Goal: Check status: Check status

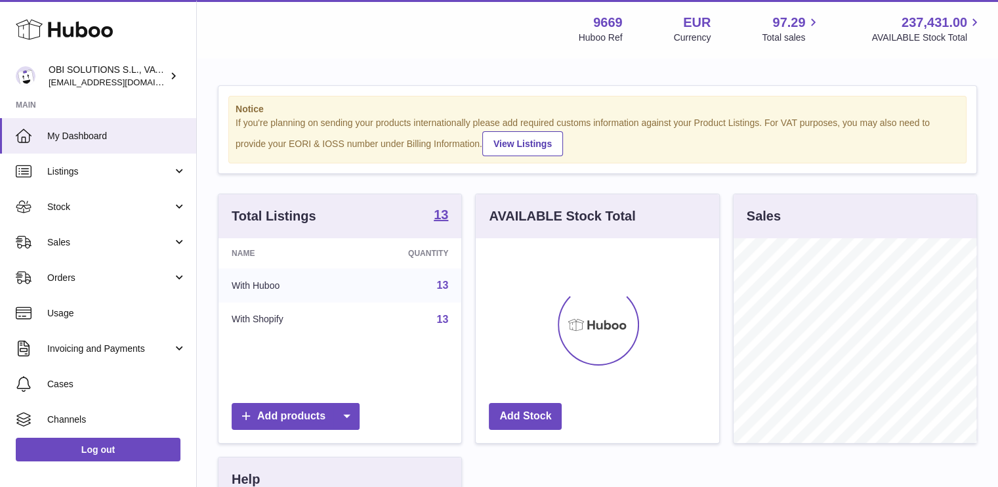
scroll to position [205, 243]
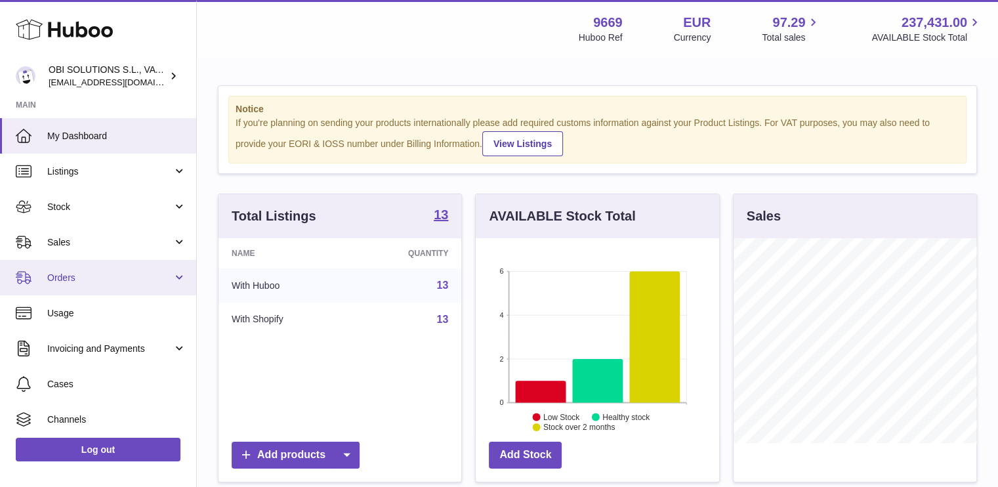
click at [96, 285] on link "Orders" at bounding box center [98, 277] width 196 height 35
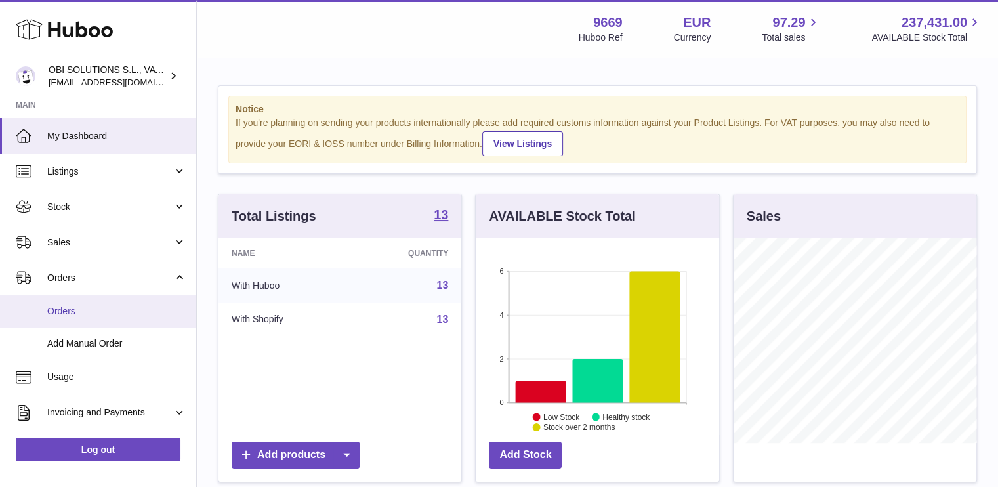
click at [96, 311] on span "Orders" at bounding box center [116, 311] width 139 height 12
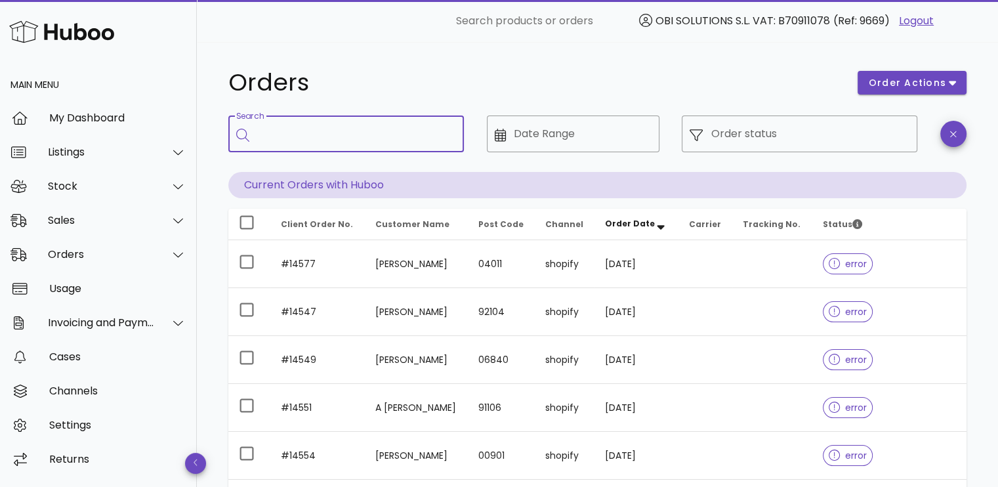
click at [308, 133] on input "Search" at bounding box center [355, 133] width 196 height 21
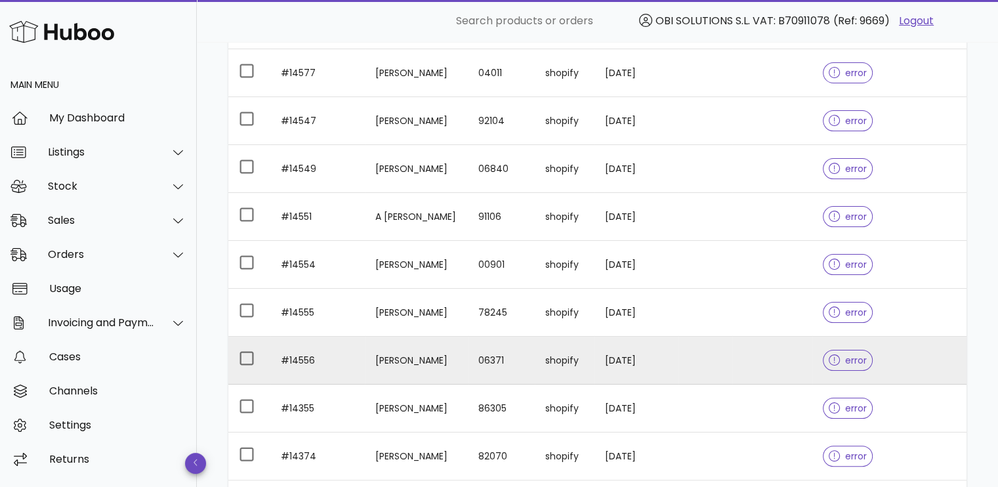
scroll to position [375, 0]
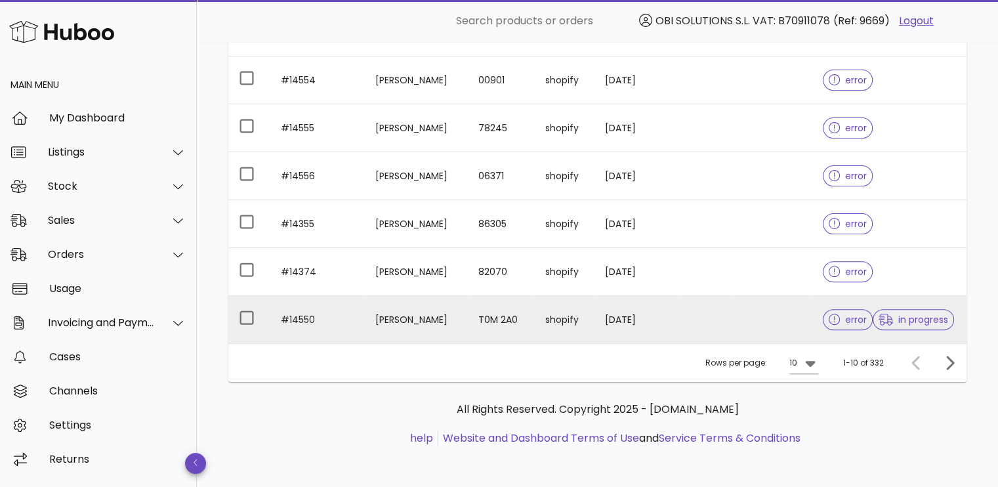
click at [774, 319] on td at bounding box center [772, 319] width 80 height 47
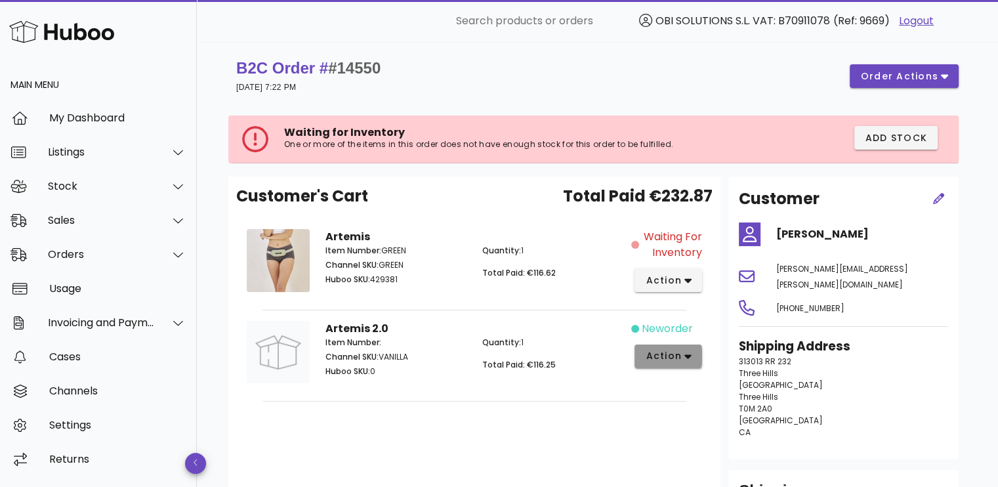
click at [679, 349] on span "action" at bounding box center [663, 356] width 37 height 14
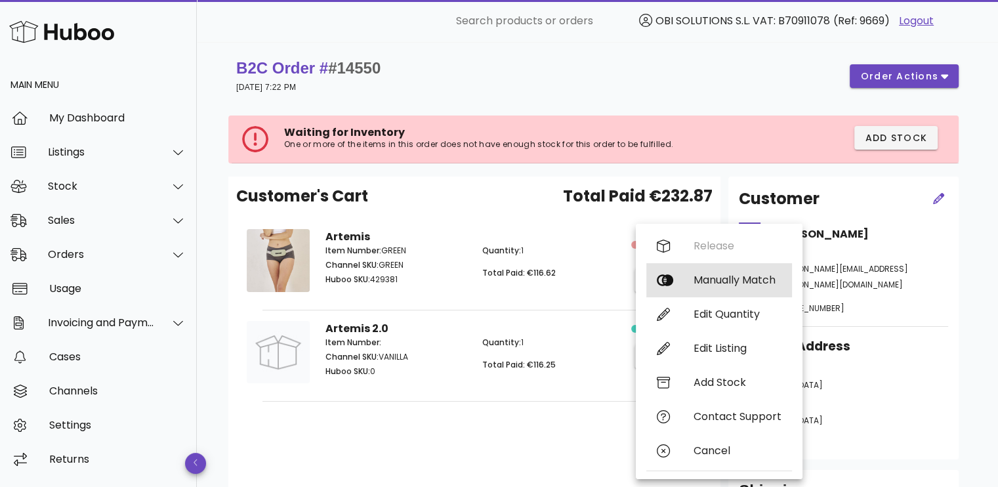
click at [683, 293] on div "Manually Match" at bounding box center [719, 280] width 146 height 34
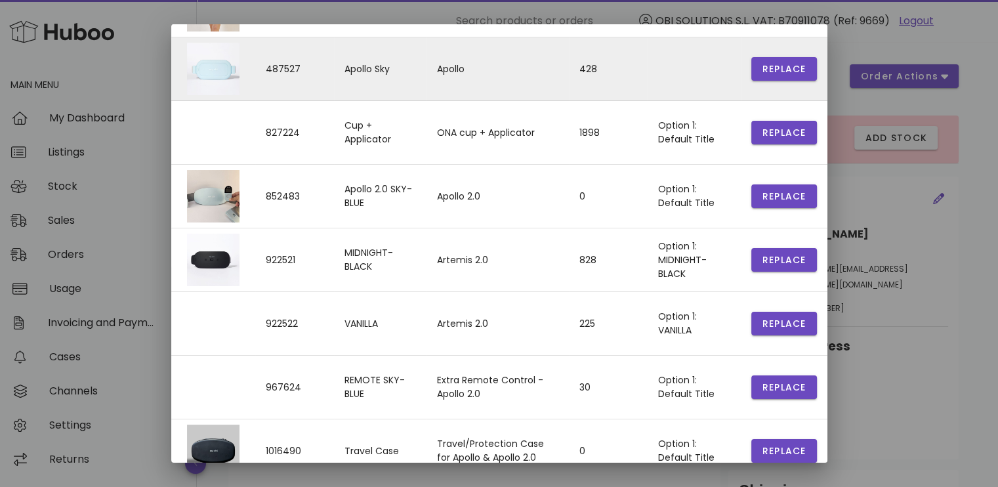
scroll to position [314, 0]
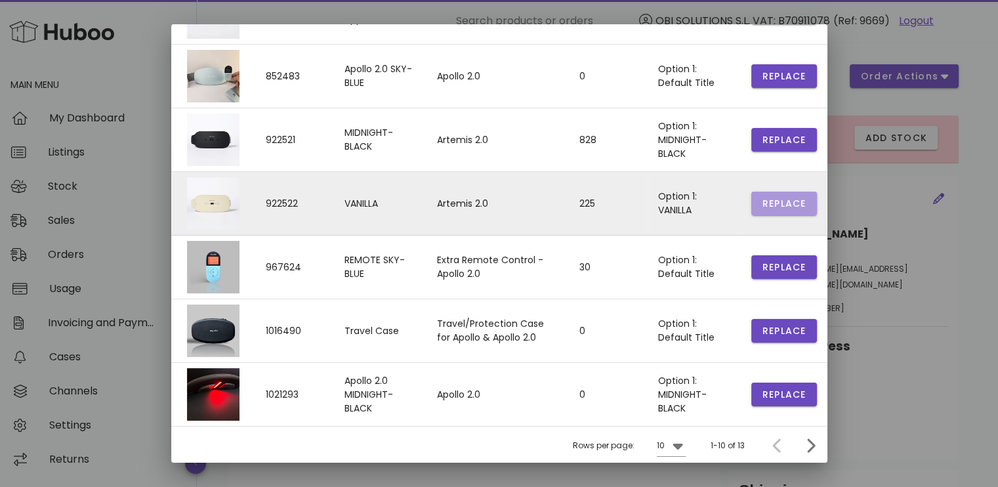
click at [761, 204] on span "Replace" at bounding box center [783, 204] width 45 height 14
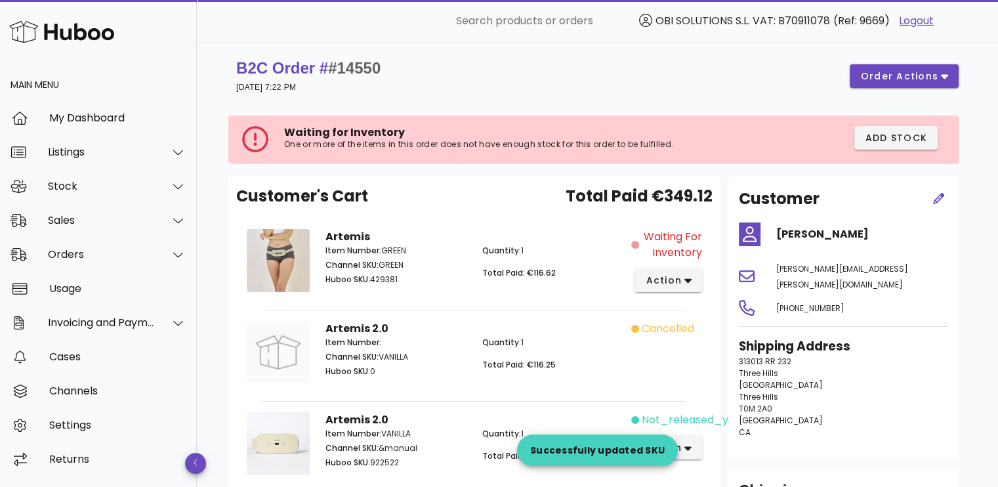
scroll to position [131, 0]
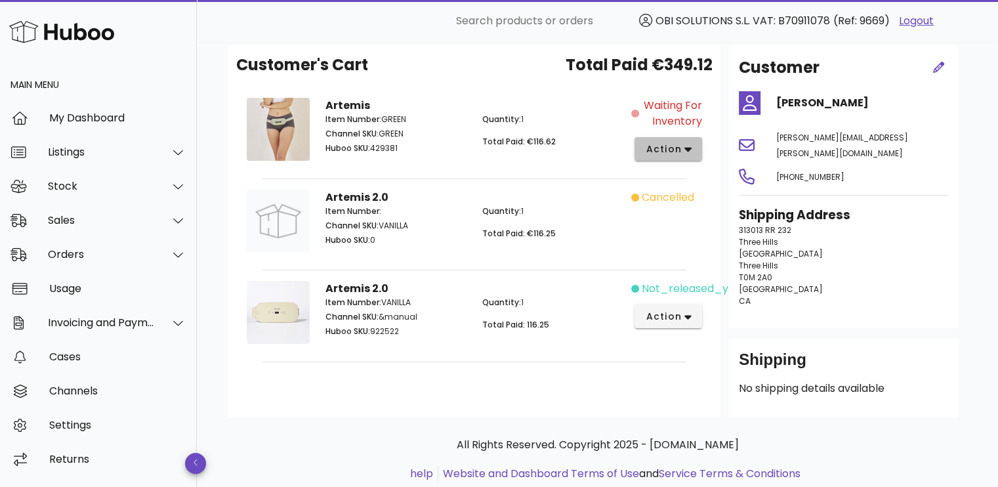
click at [666, 153] on span "action" at bounding box center [663, 149] width 37 height 14
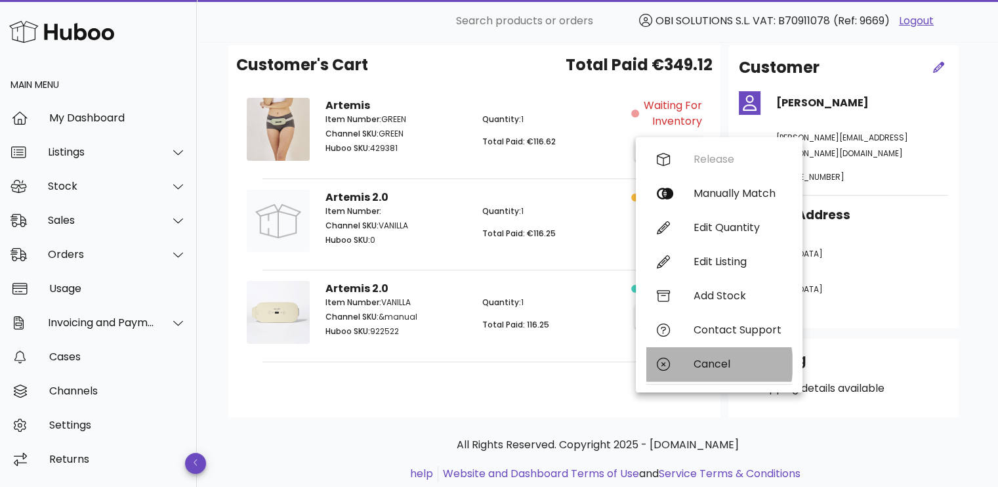
click at [689, 369] on div "Cancel" at bounding box center [719, 364] width 146 height 34
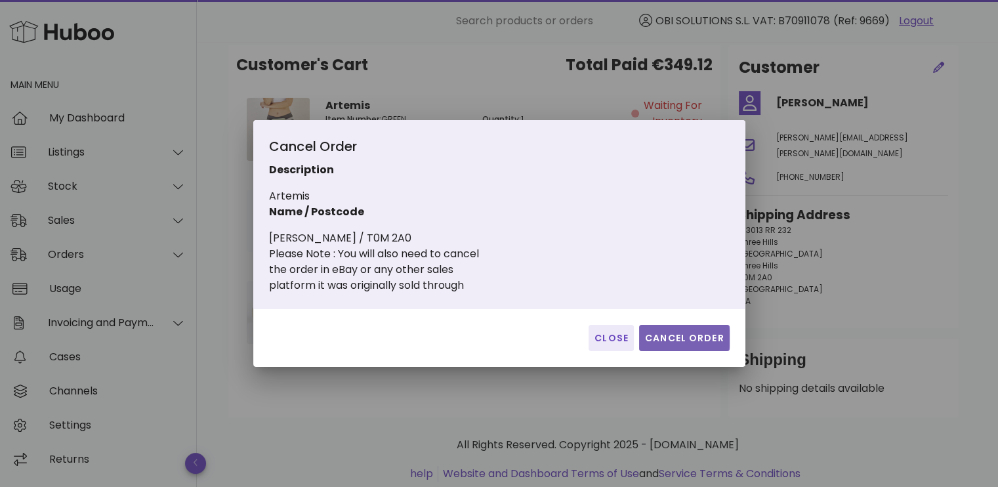
click at [692, 340] on span "Cancel Order" at bounding box center [684, 338] width 80 height 14
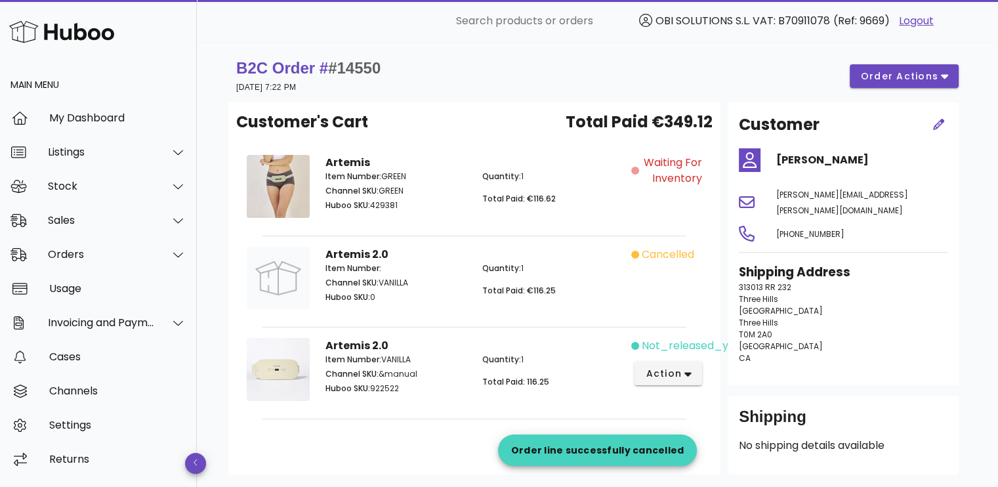
scroll to position [0, 0]
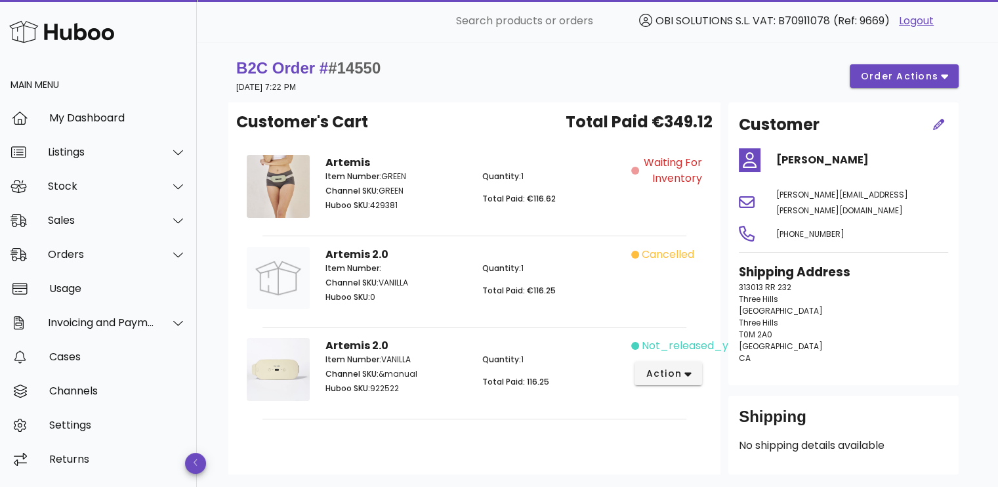
click at [625, 159] on div "Artemis Item Number: GREEN Channel SKU: GREEN Huboo SKU: 429381 Quantity: 1 Tot…" at bounding box center [474, 188] width 314 height 83
click at [675, 163] on span "Waiting for Inventory" at bounding box center [671, 170] width 60 height 31
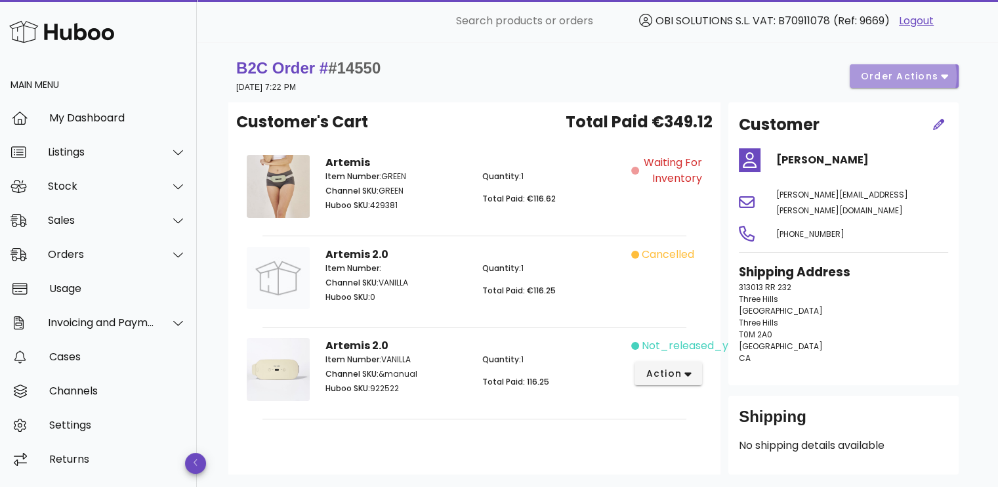
click at [899, 66] on button "order actions" at bounding box center [903, 76] width 109 height 24
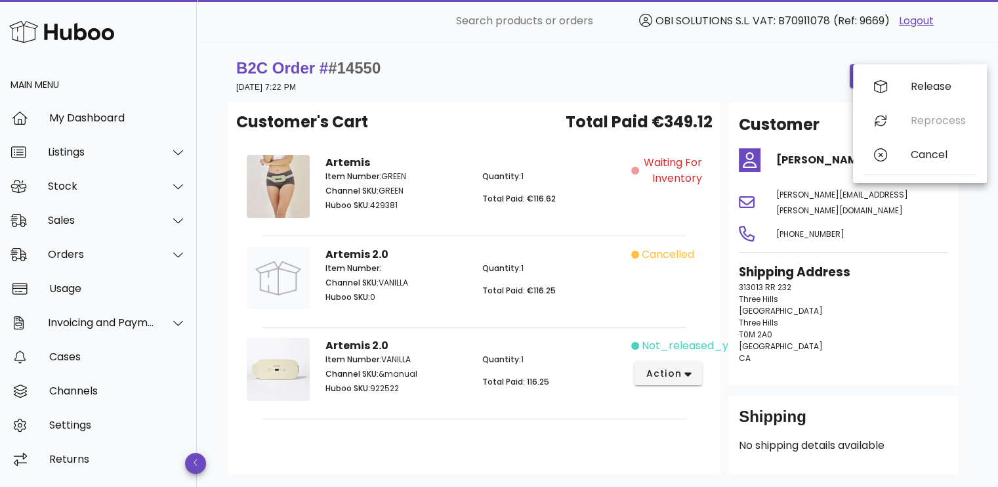
click at [671, 73] on div "B2C Order # #14550 09 October 2025 at 7:22 PM order actions" at bounding box center [597, 76] width 722 height 37
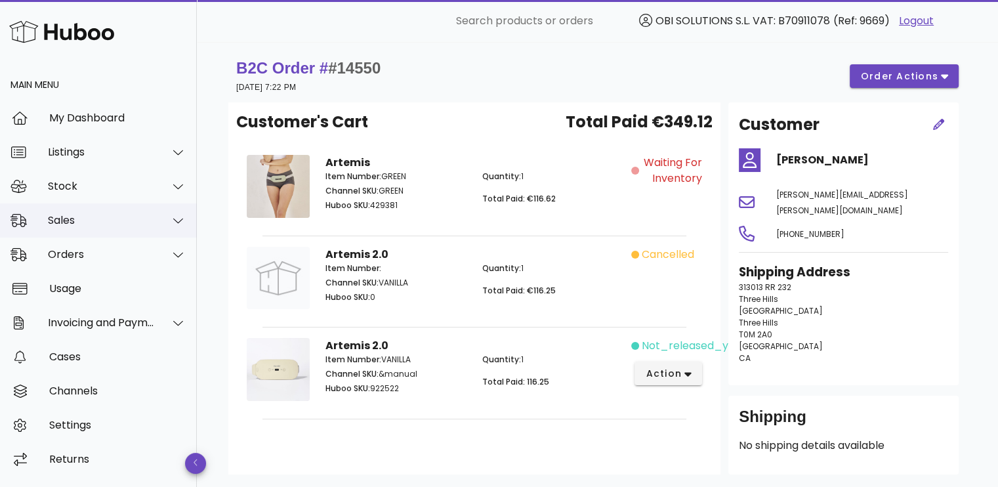
click at [62, 222] on div "Sales" at bounding box center [101, 220] width 107 height 12
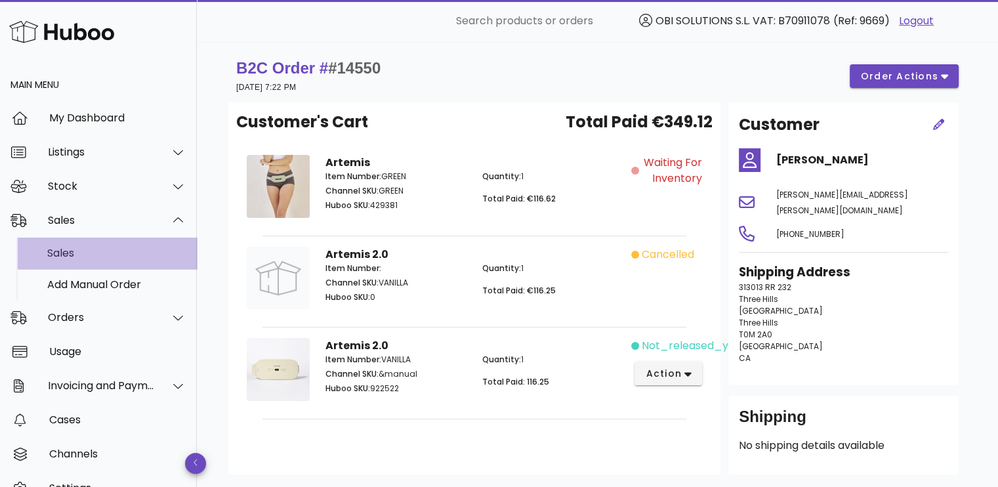
click at [74, 247] on div "Sales" at bounding box center [116, 253] width 139 height 12
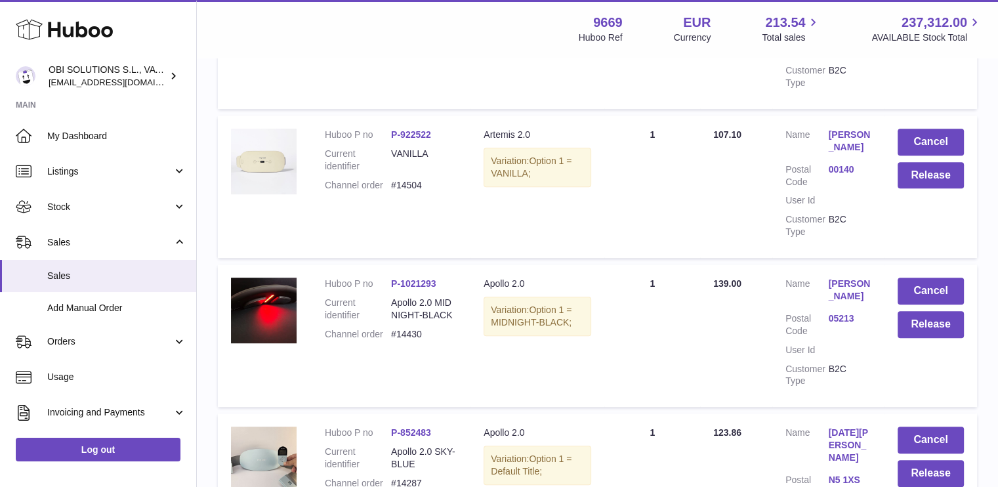
scroll to position [525, 0]
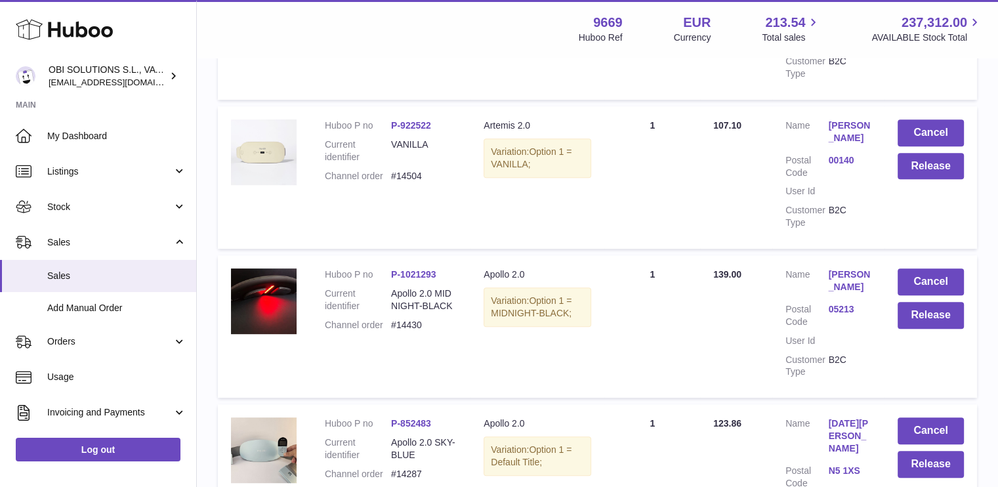
click at [413, 182] on dd "#14504" at bounding box center [424, 176] width 66 height 12
copy dd "14504"
